Goal: Information Seeking & Learning: Learn about a topic

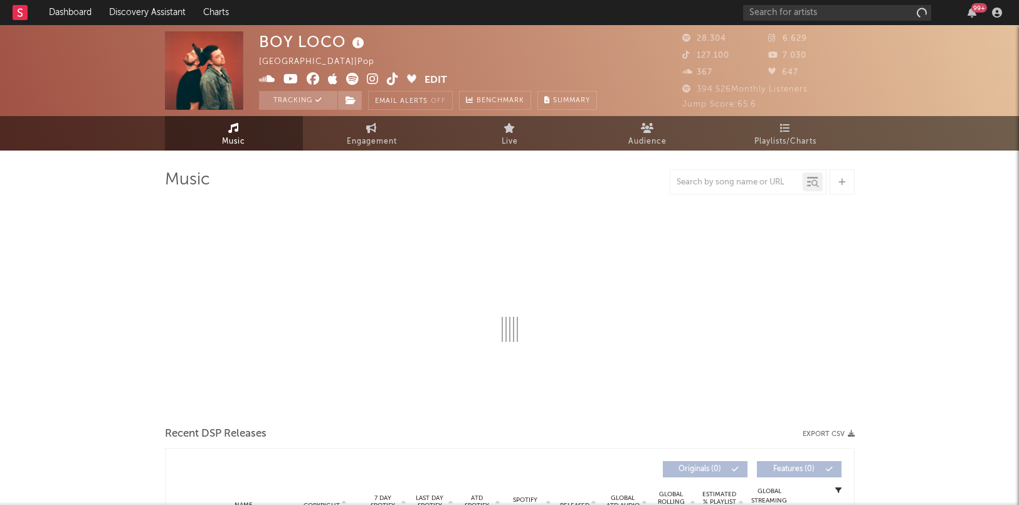
select select "6m"
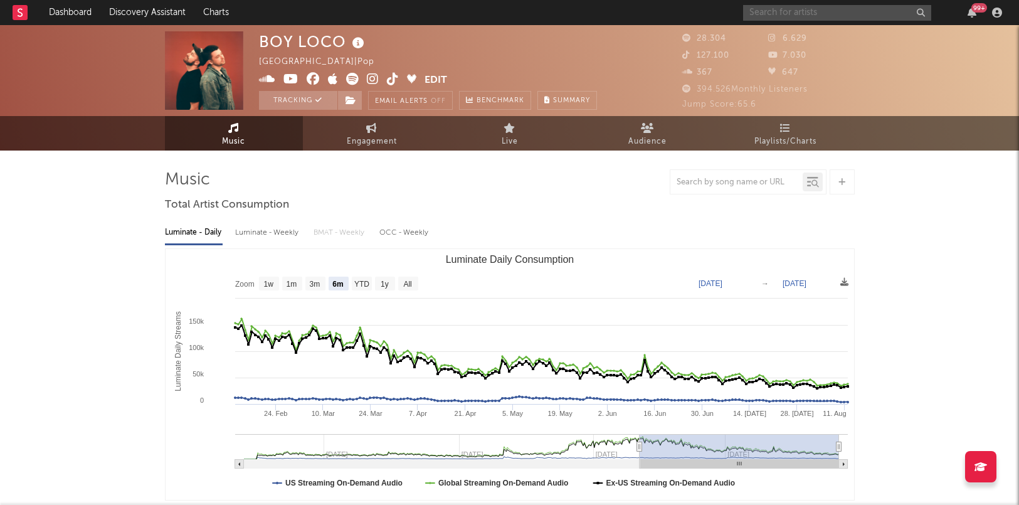
click at [799, 14] on input "text" at bounding box center [837, 13] width 188 height 16
type input "[PERSON_NAME]"
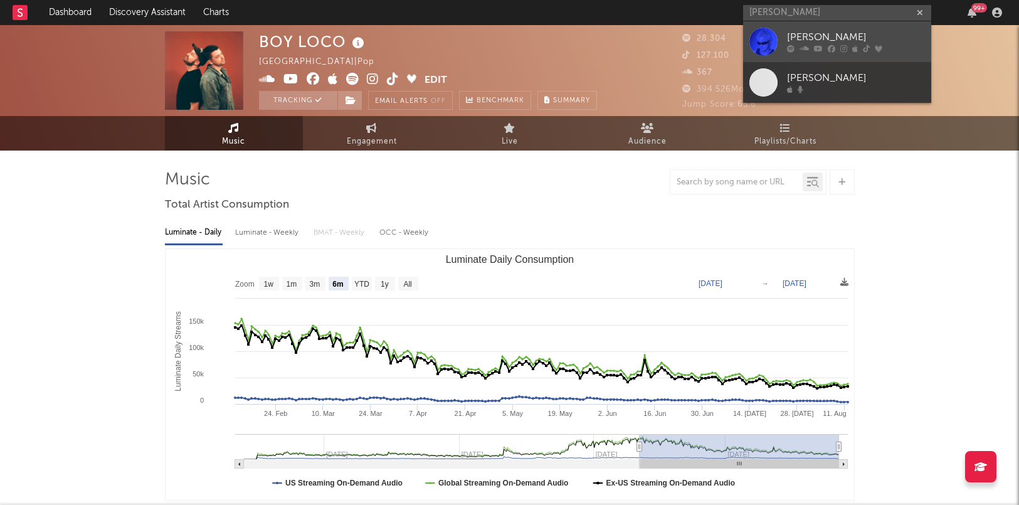
click at [838, 43] on div "[PERSON_NAME]" at bounding box center [856, 37] width 138 height 15
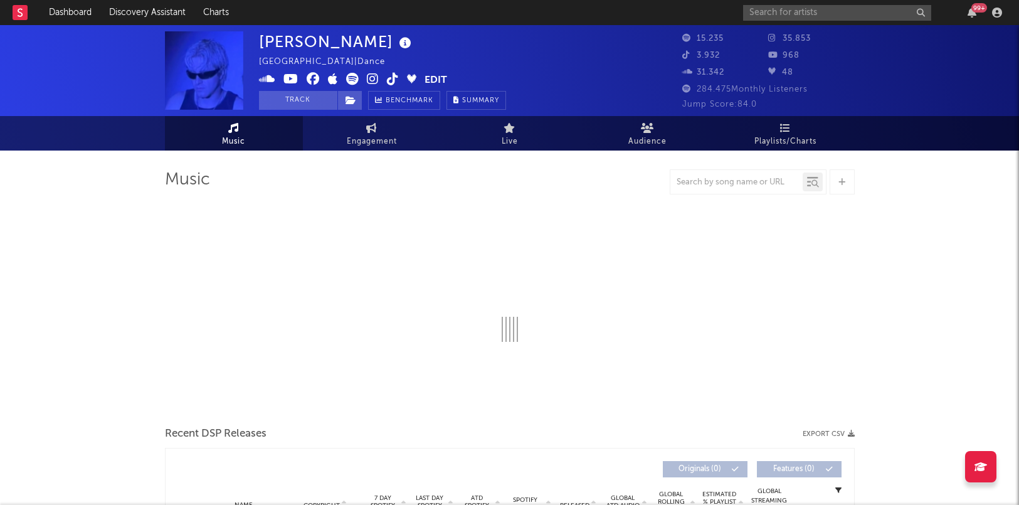
select select "6m"
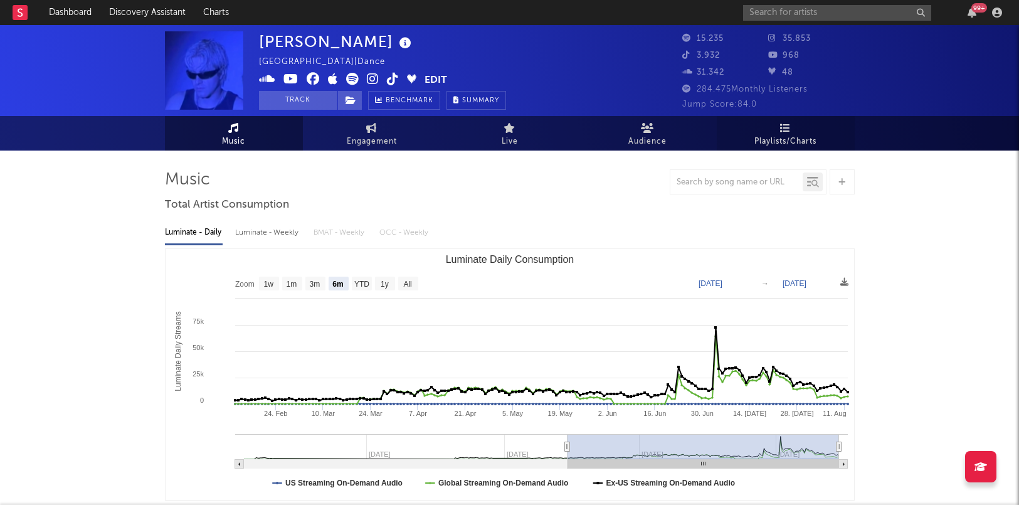
click at [756, 142] on span "Playlists/Charts" at bounding box center [785, 141] width 62 height 15
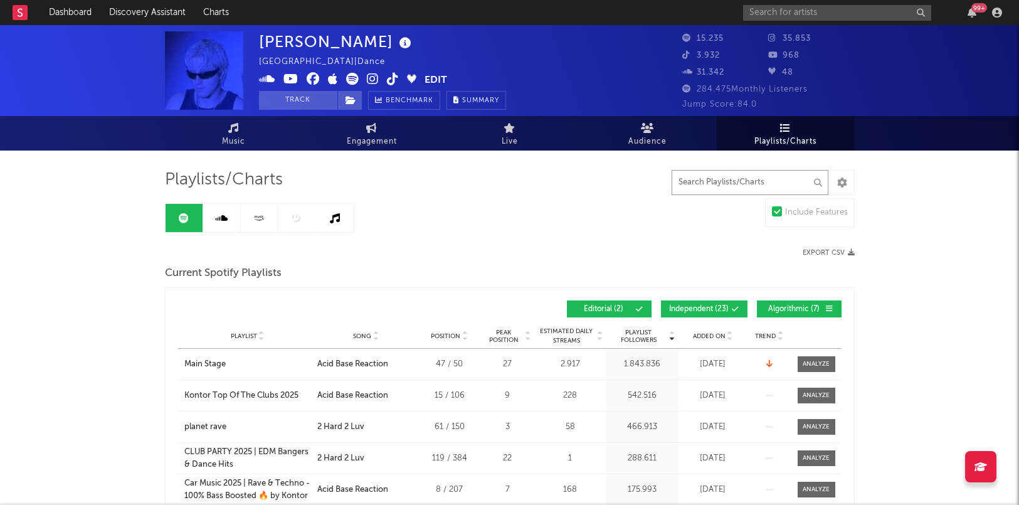
click at [707, 180] on input "text" at bounding box center [750, 182] width 157 height 25
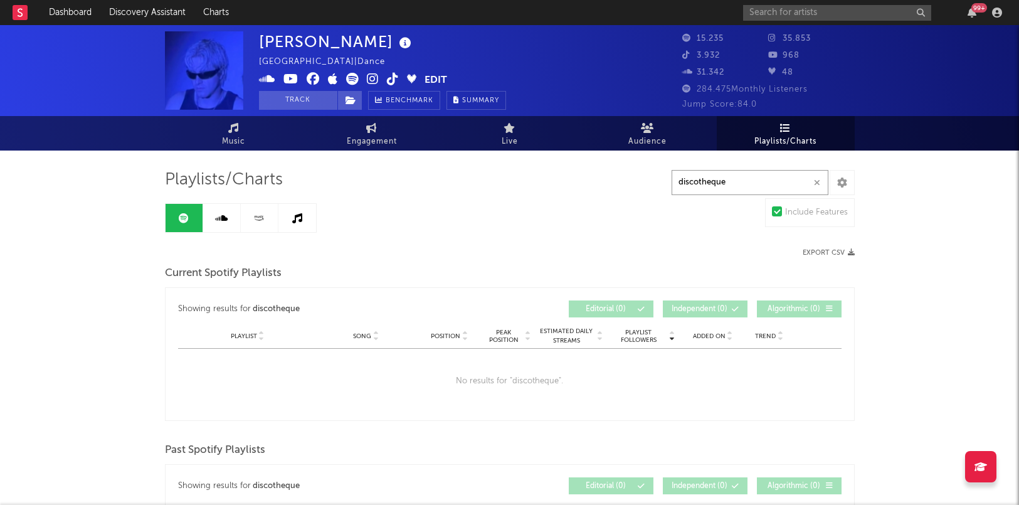
click at [711, 186] on input "discotheque" at bounding box center [750, 182] width 157 height 25
click at [743, 182] on input "discotheque" at bounding box center [750, 182] width 157 height 25
type input "disc"
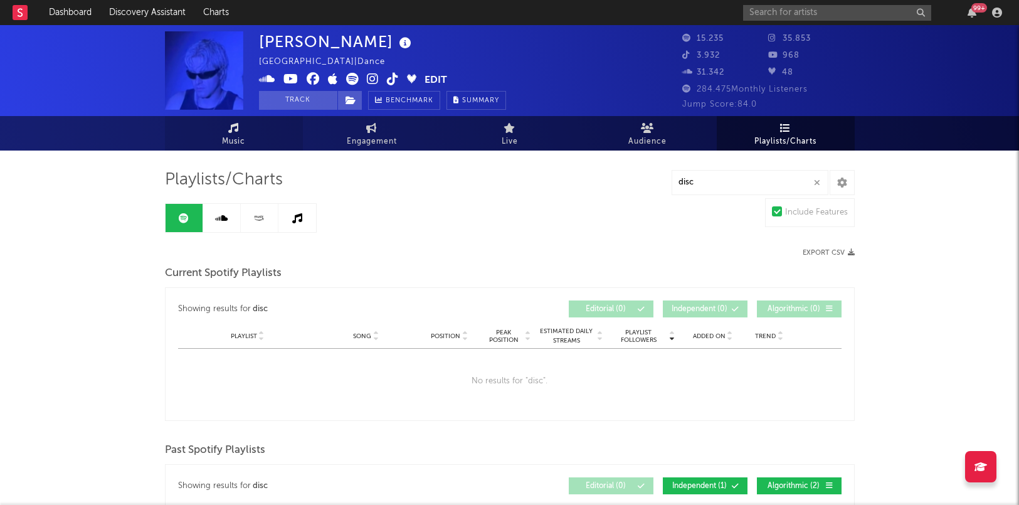
click at [239, 133] on link "Music" at bounding box center [234, 133] width 138 height 34
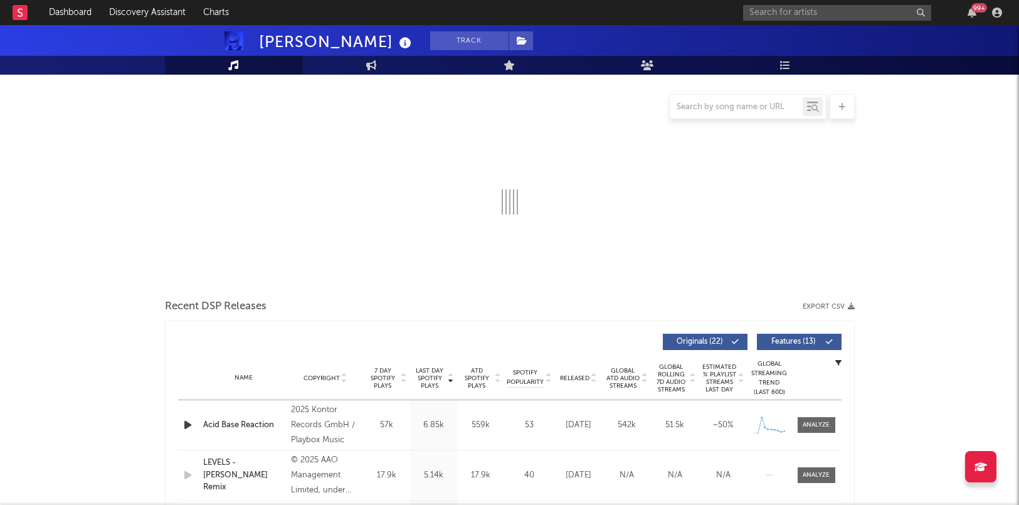
select select "6m"
